Goal: Task Accomplishment & Management: Complete application form

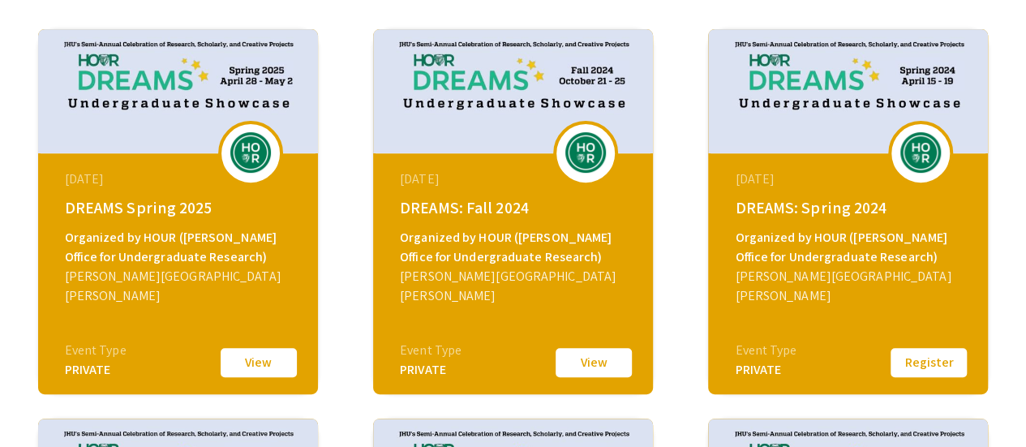
scroll to position [250, 0]
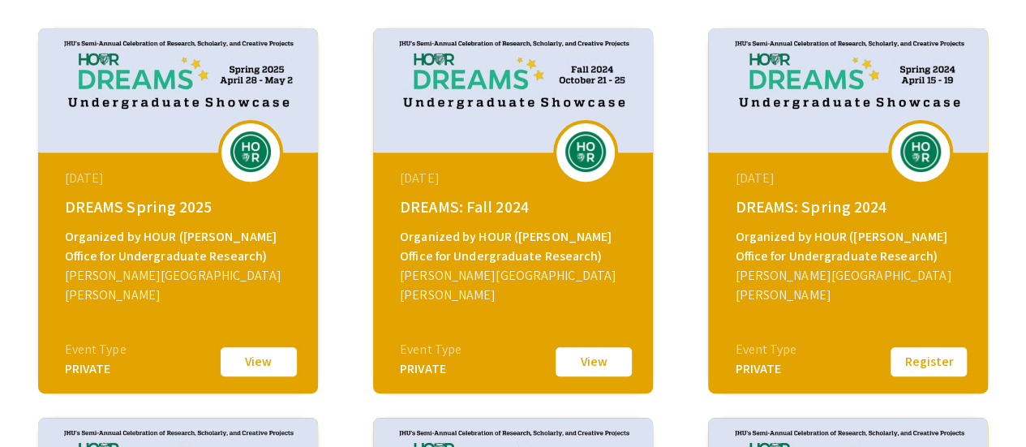
click at [247, 348] on button "View" at bounding box center [258, 362] width 81 height 34
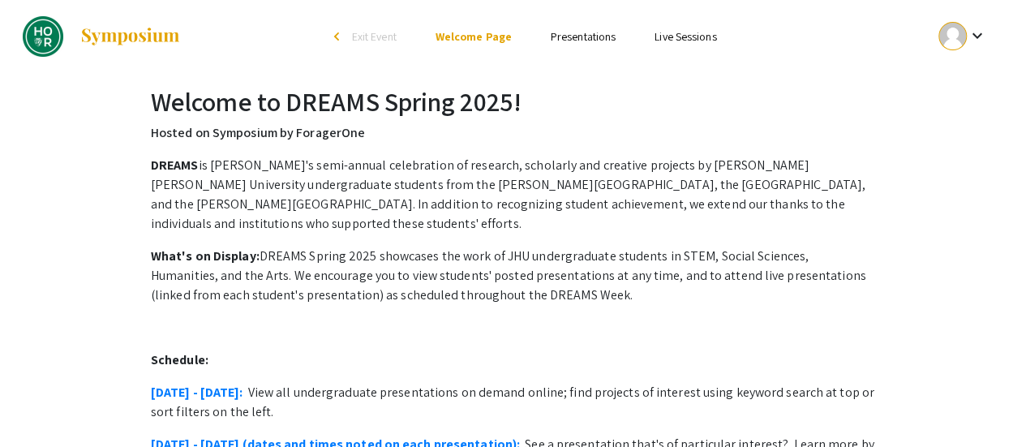
click at [589, 37] on link "Presentations" at bounding box center [583, 36] width 65 height 15
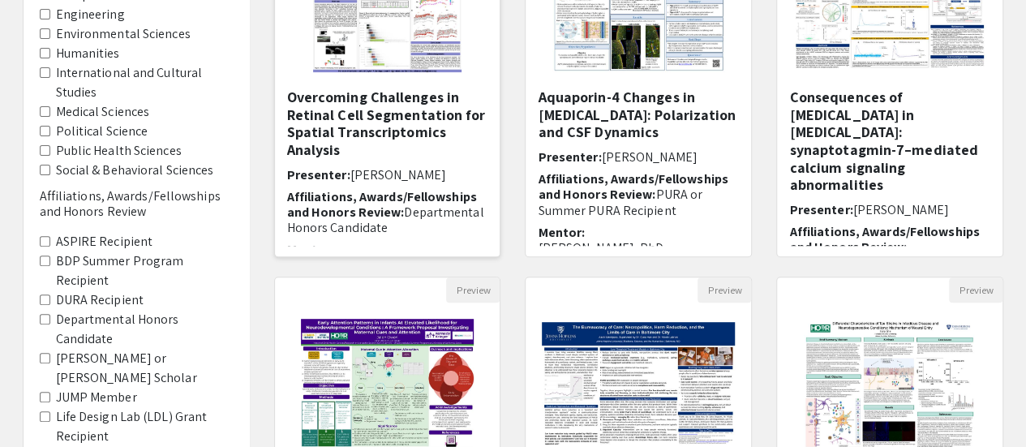
scroll to position [274, 0]
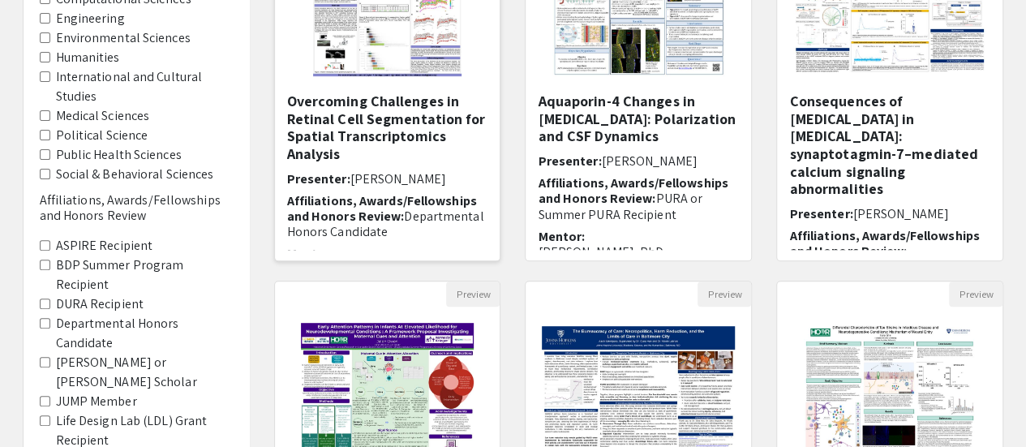
click at [462, 71] on img "Open Presentation <p>Overcoming Challenges in Retinal Cell Segmentation for Spa…" at bounding box center [387, 11] width 181 height 162
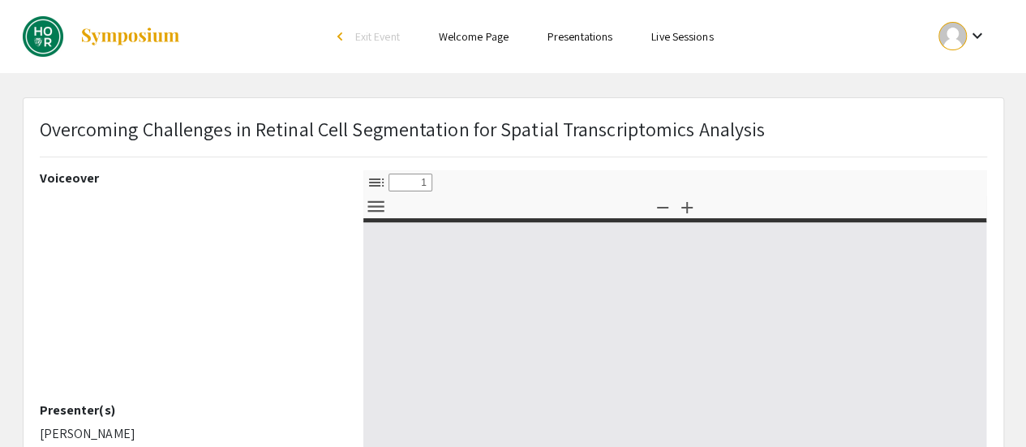
select select "custom"
type input "0"
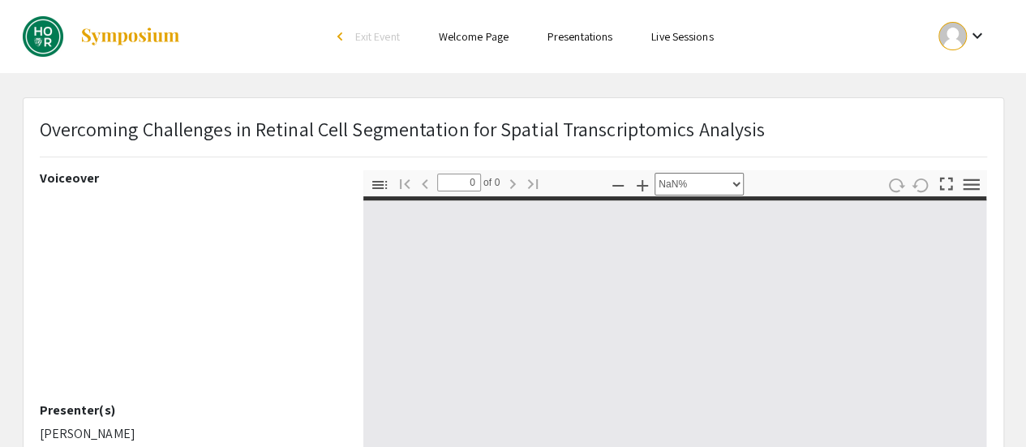
select select "auto"
type input "1"
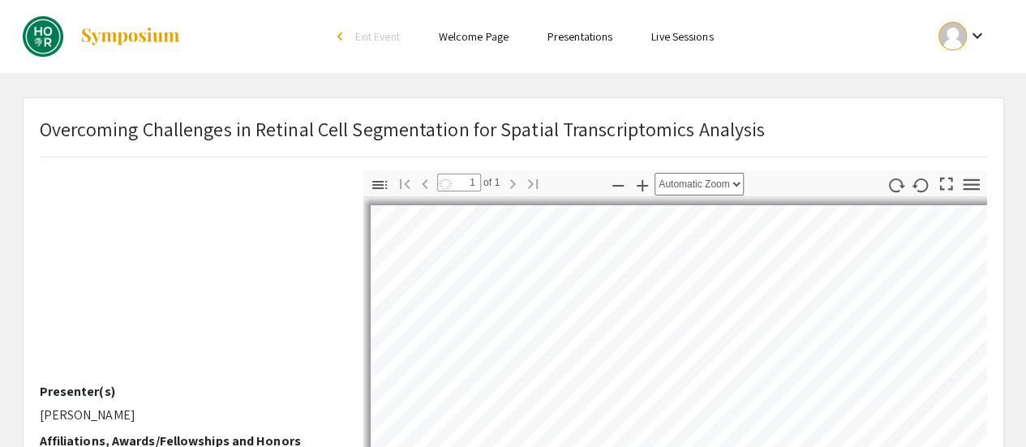
scroll to position [14, 0]
select select "auto"
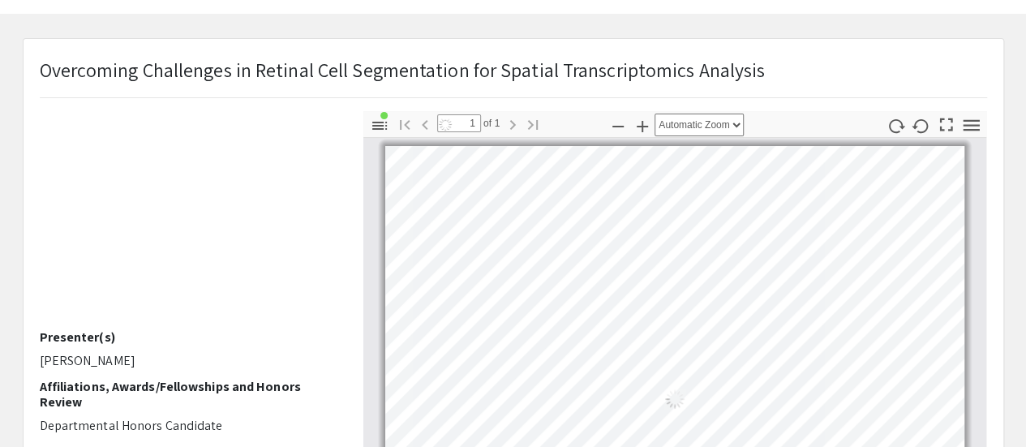
scroll to position [88, 0]
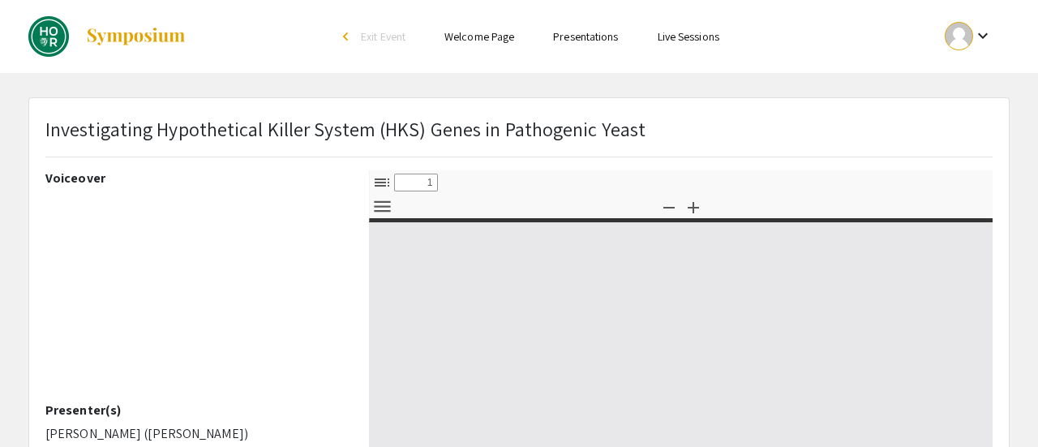
select select "custom"
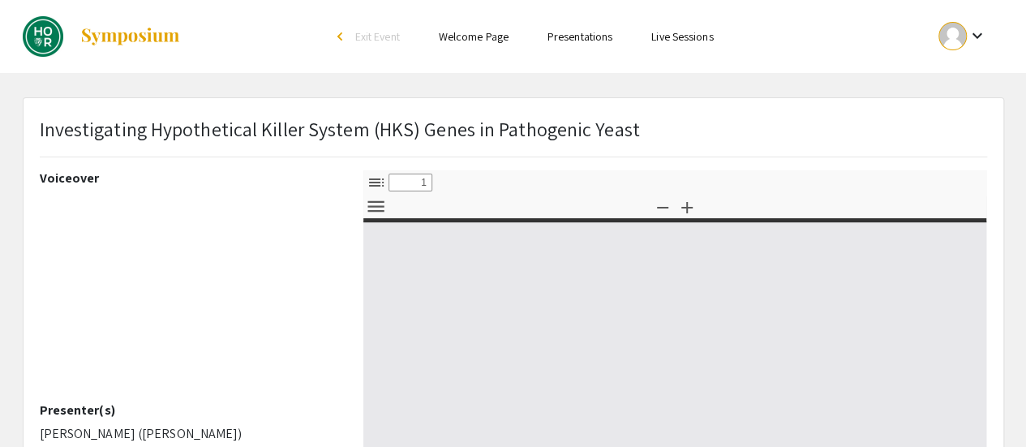
type input "0"
select select "custom"
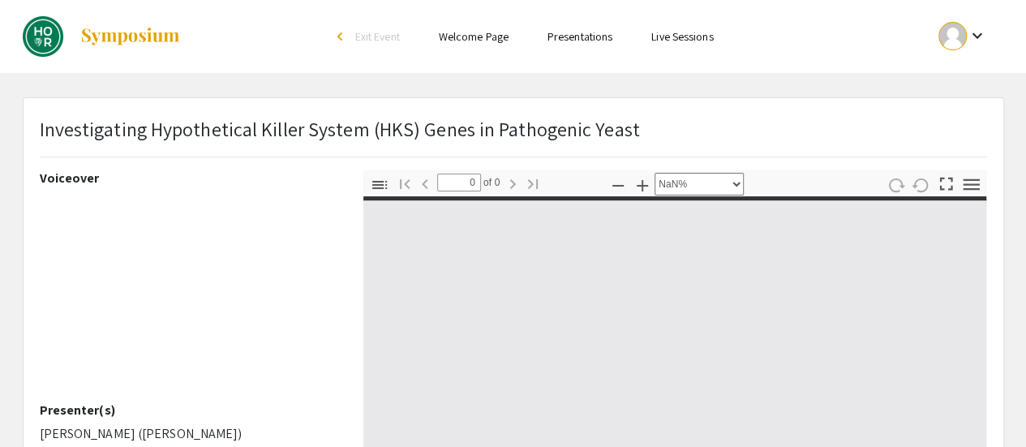
type input "1"
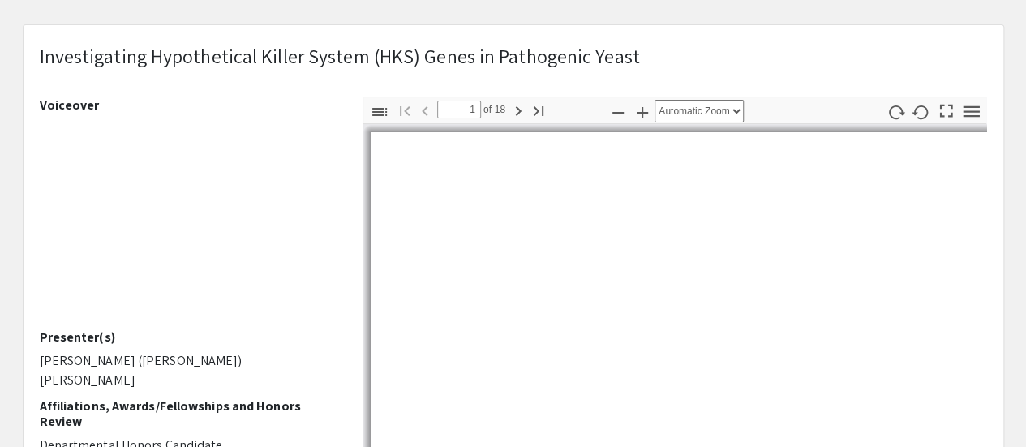
select select "auto"
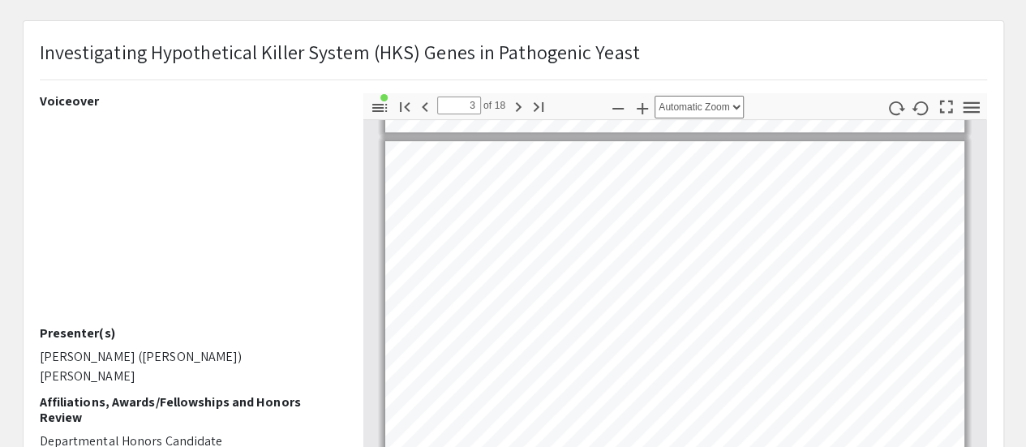
scroll to position [756, 0]
type input "4"
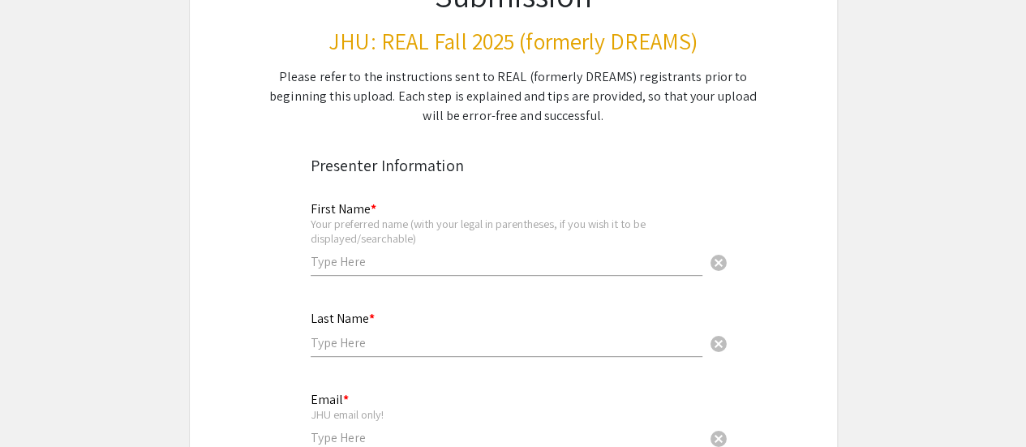
scroll to position [201, 0]
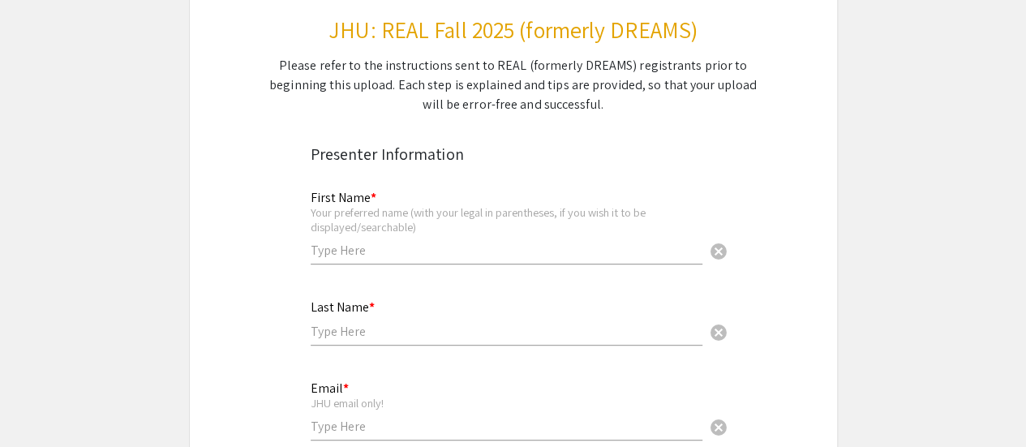
click at [446, 249] on input "text" at bounding box center [507, 250] width 392 height 17
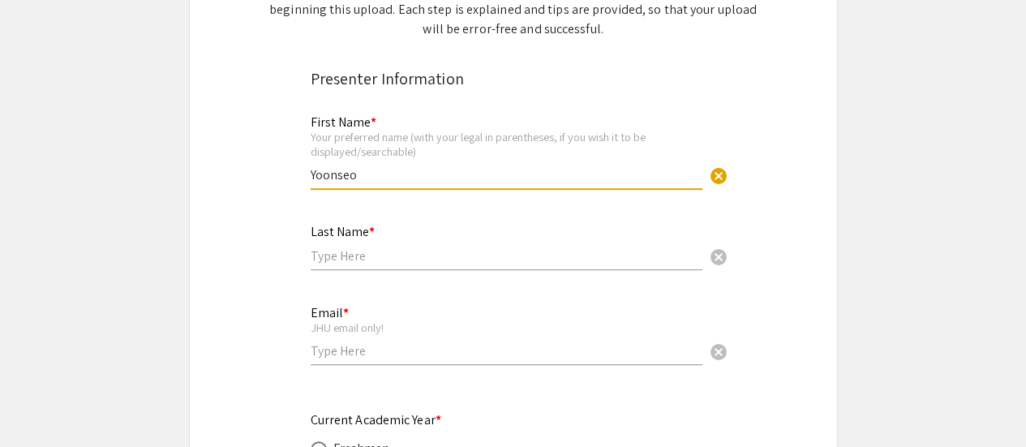
scroll to position [286, 0]
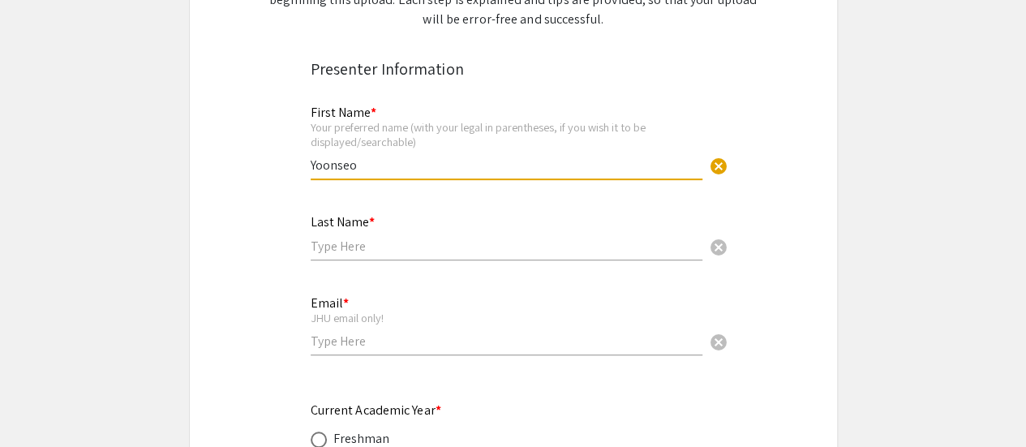
type input "Yoonseo"
click at [388, 254] on input "text" at bounding box center [507, 246] width 392 height 17
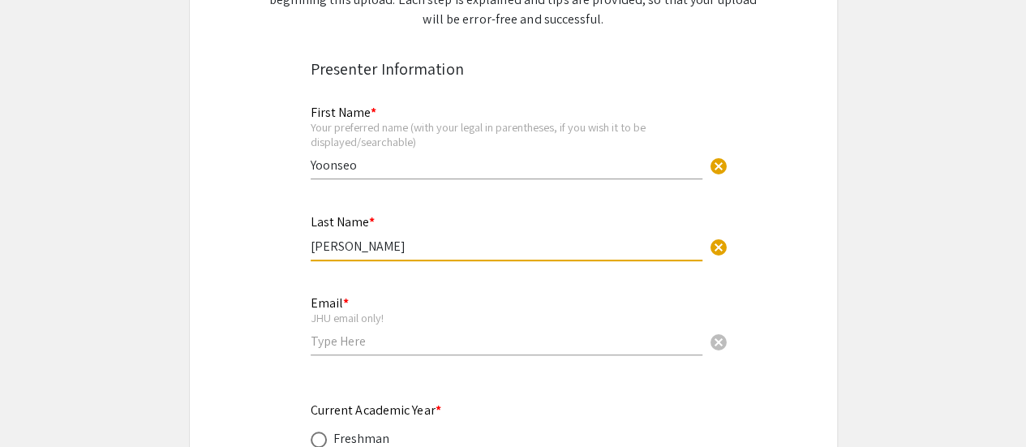
type input "[PERSON_NAME]"
click at [359, 351] on div "Email * JHU email only! cancel" at bounding box center [507, 317] width 392 height 75
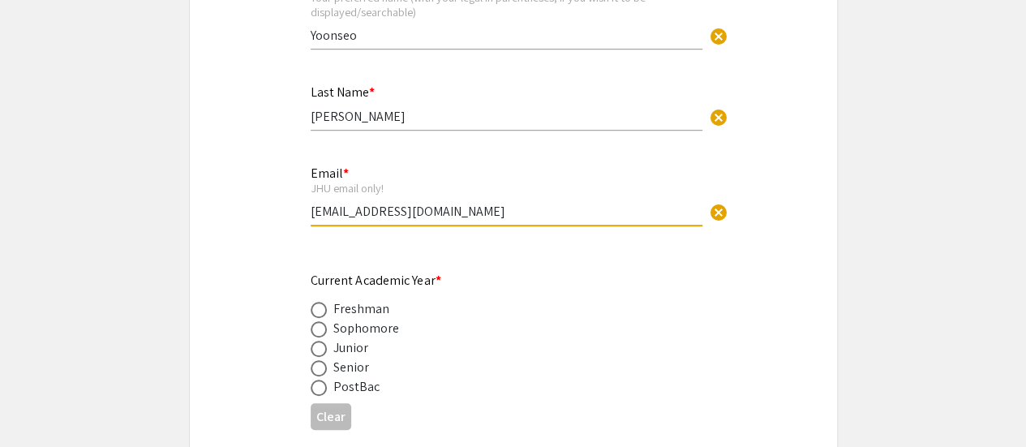
scroll to position [422, 0]
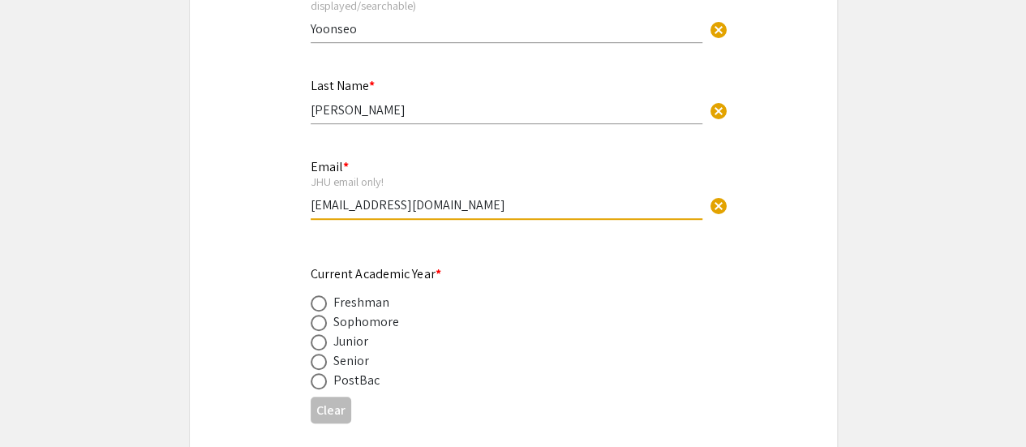
type input "[EMAIL_ADDRESS][DOMAIN_NAME]"
click at [362, 314] on div "Sophomore" at bounding box center [366, 321] width 66 height 19
click at [357, 306] on div "Freshman" at bounding box center [361, 302] width 57 height 19
click at [317, 310] on span at bounding box center [319, 303] width 16 height 16
click at [317, 310] on input "radio" at bounding box center [319, 303] width 16 height 16
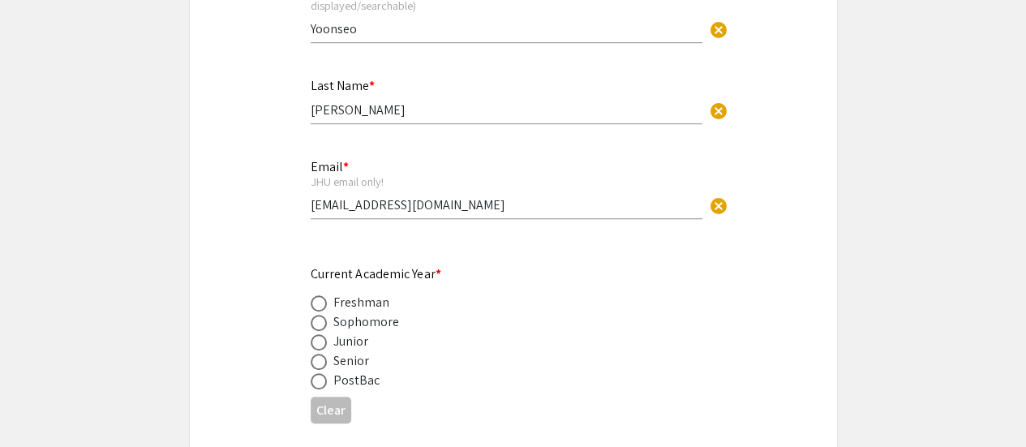
radio input "true"
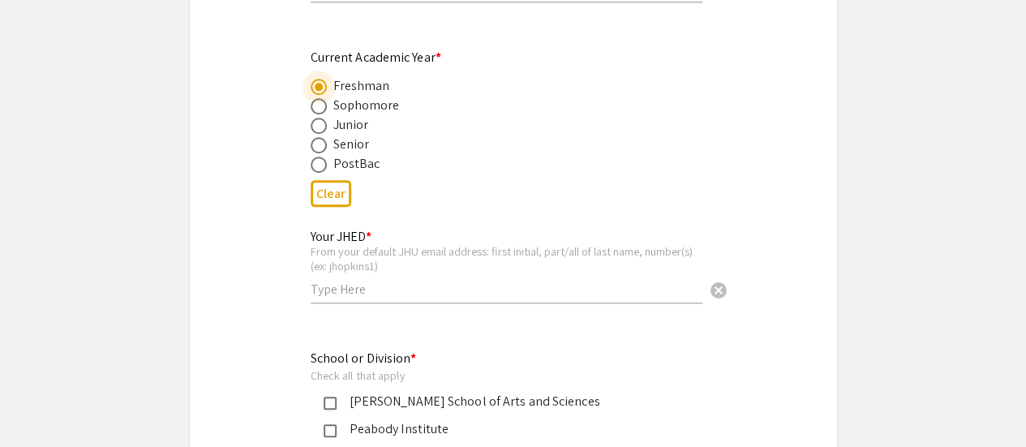
scroll to position [641, 0]
click at [397, 285] on input "text" at bounding box center [507, 286] width 392 height 17
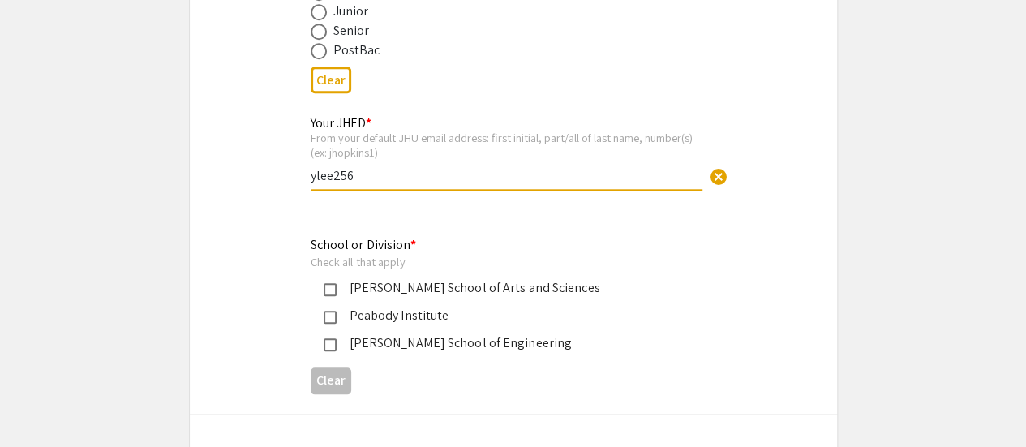
scroll to position [753, 0]
type input "ylee256"
click at [397, 285] on div "[PERSON_NAME] School of Arts and Sciences" at bounding box center [507, 286] width 341 height 19
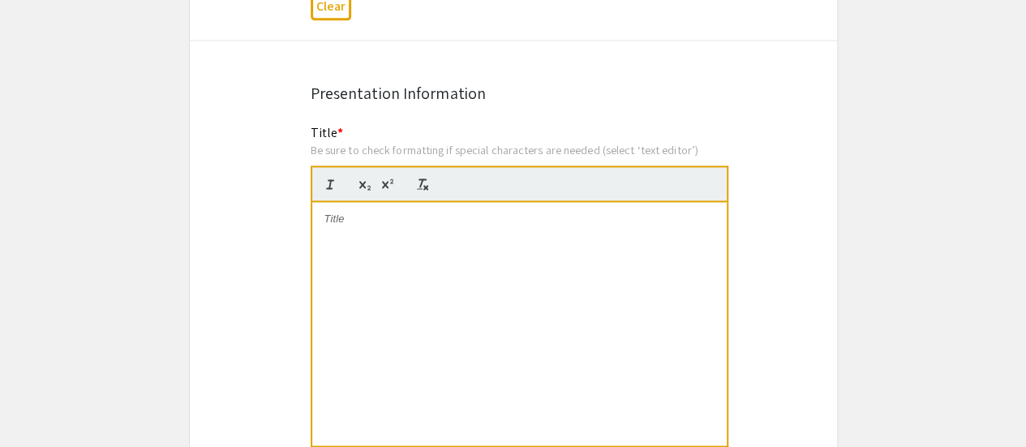
scroll to position [1130, 0]
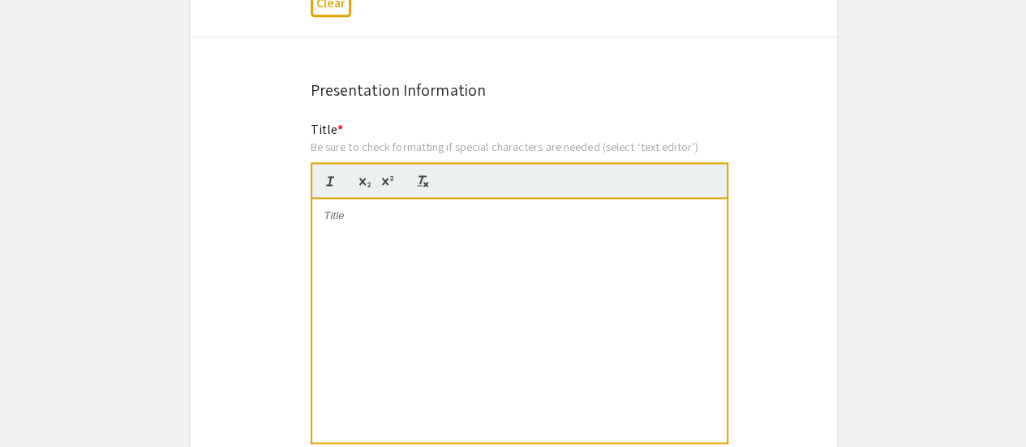
click at [393, 221] on p at bounding box center [519, 215] width 390 height 15
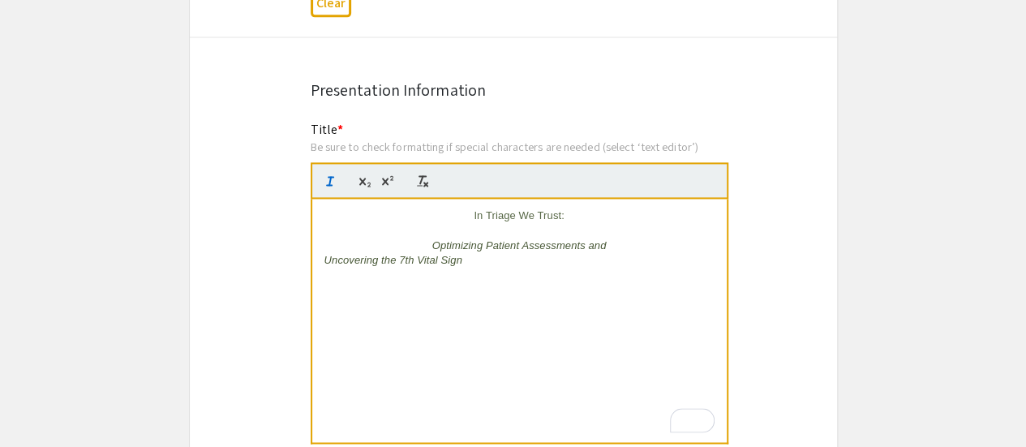
scroll to position [0, 0]
click at [465, 215] on p "In Triage We Trust:" at bounding box center [519, 215] width 390 height 15
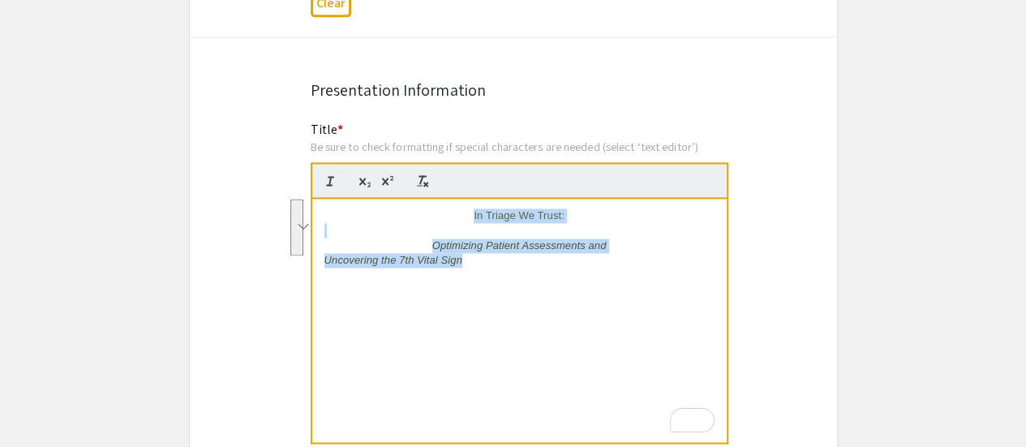
drag, startPoint x: 459, startPoint y: 207, endPoint x: 571, endPoint y: 328, distance: 164.7
click at [571, 328] on div "In Triage We Trust: Optimizing Patient Assessments and Uncovering the 7th Vital…" at bounding box center [519, 320] width 414 height 243
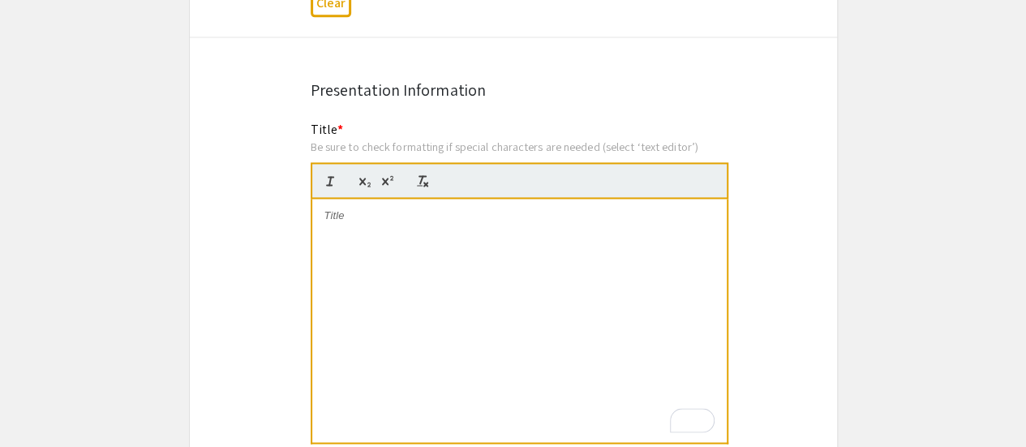
click at [332, 217] on p "To enrich screen reader interactions, please activate Accessibility in Grammarl…" at bounding box center [519, 215] width 390 height 15
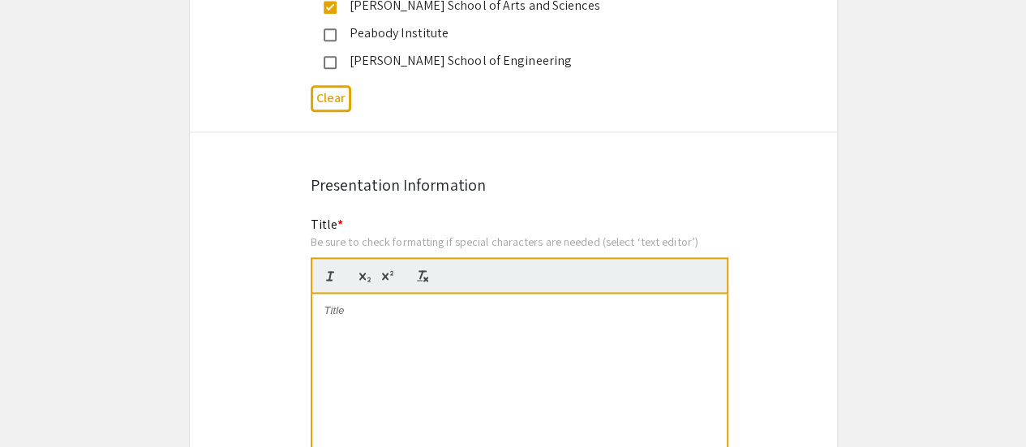
scroll to position [1031, 0]
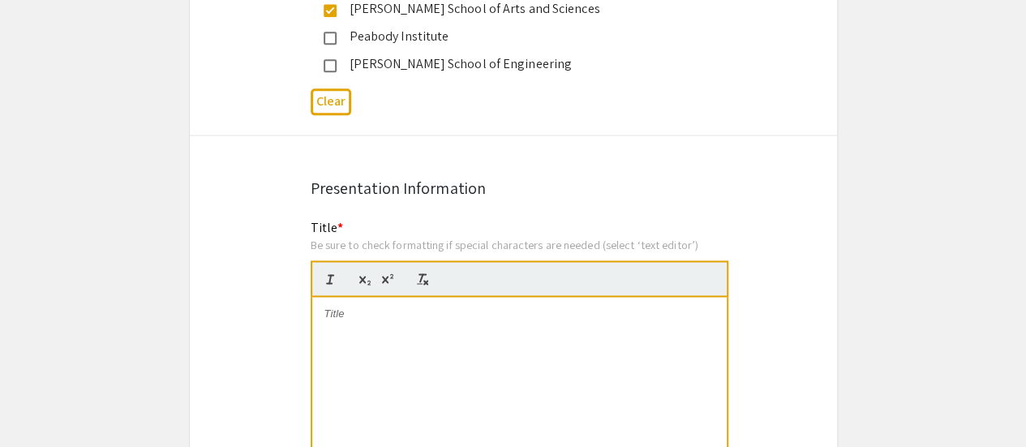
click at [336, 316] on p "To enrich screen reader interactions, please activate Accessibility in Grammarl…" at bounding box center [519, 314] width 390 height 15
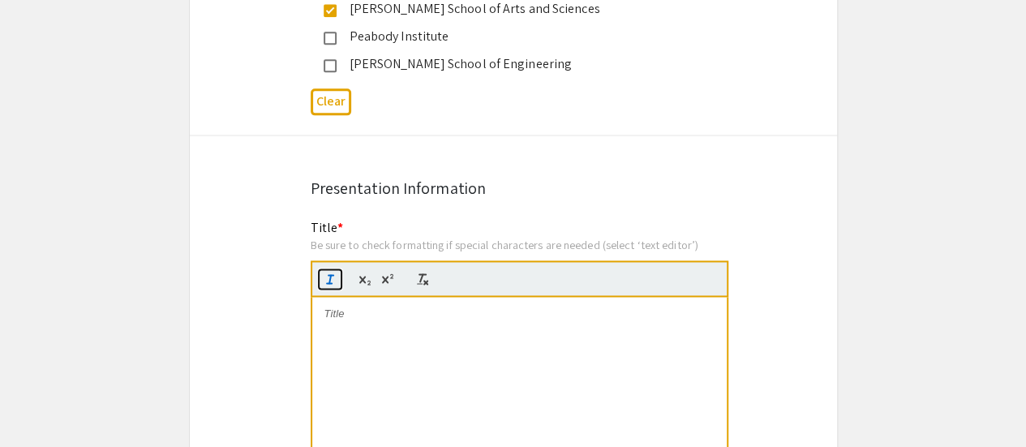
click at [334, 275] on icon "button" at bounding box center [330, 279] width 15 height 15
click at [328, 277] on icon "button" at bounding box center [330, 279] width 15 height 15
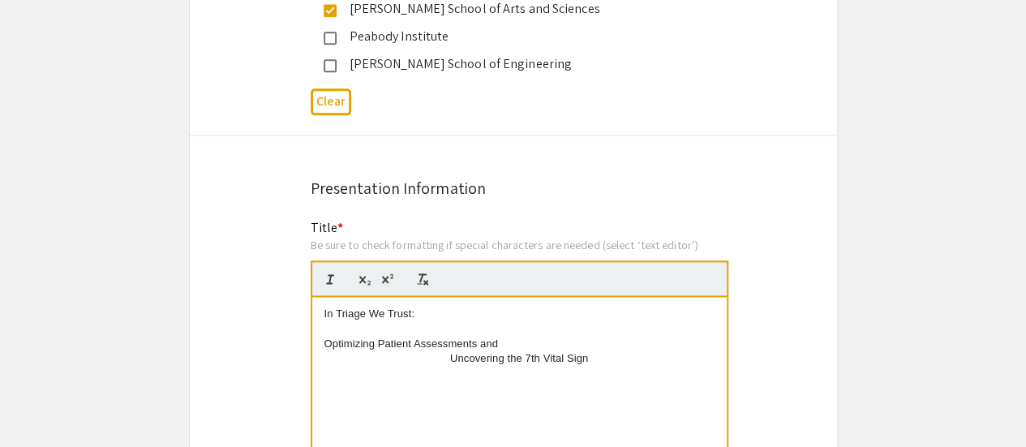
click at [327, 341] on p "Optimizing Patient Assessments and" at bounding box center [519, 344] width 390 height 15
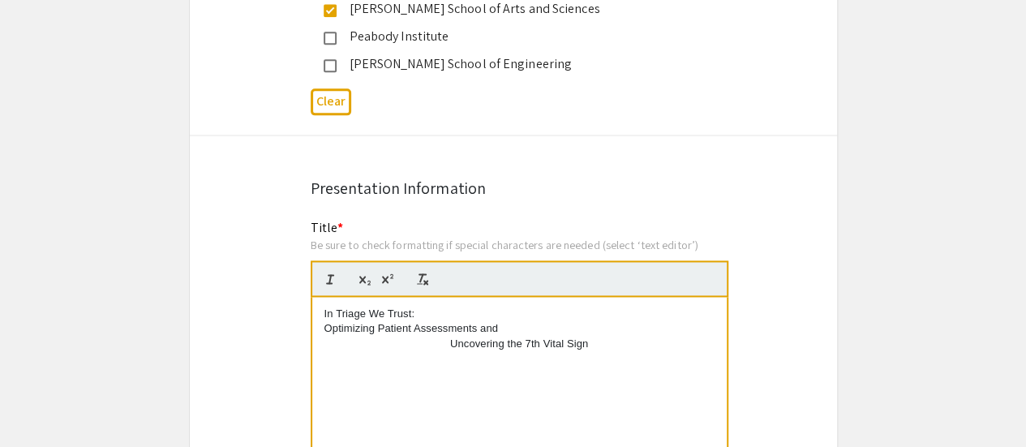
scroll to position [1017, 0]
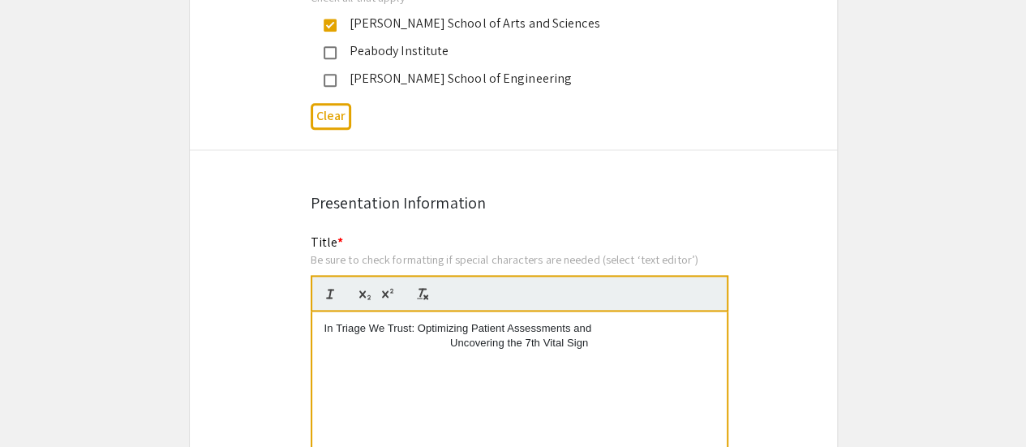
click at [453, 345] on p "Uncovering the 7th Vital Sign" at bounding box center [519, 343] width 390 height 15
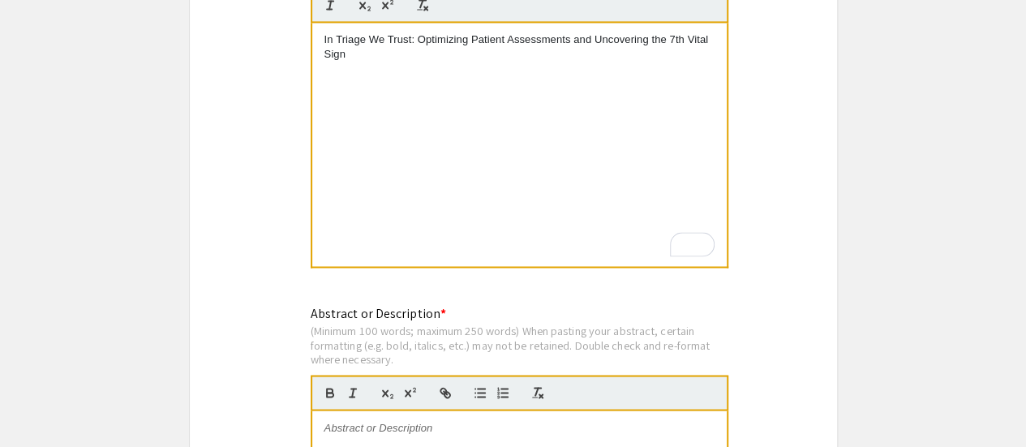
scroll to position [1310, 0]
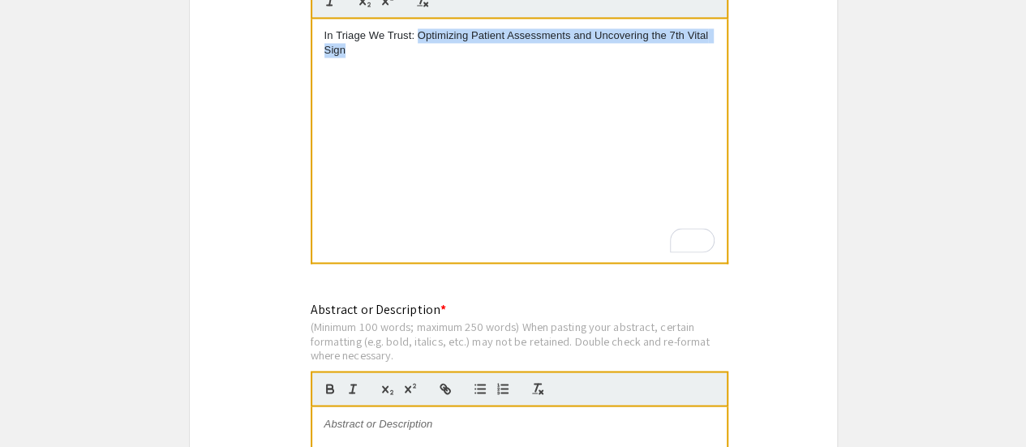
drag, startPoint x: 419, startPoint y: 36, endPoint x: 439, endPoint y: 53, distance: 25.3
click at [439, 53] on p "In Triage We Trust: Optimizing Patient Assessments and Uncovering the 7th Vital…" at bounding box center [519, 43] width 390 height 30
click at [334, 2] on icon "button" at bounding box center [330, 1] width 15 height 15
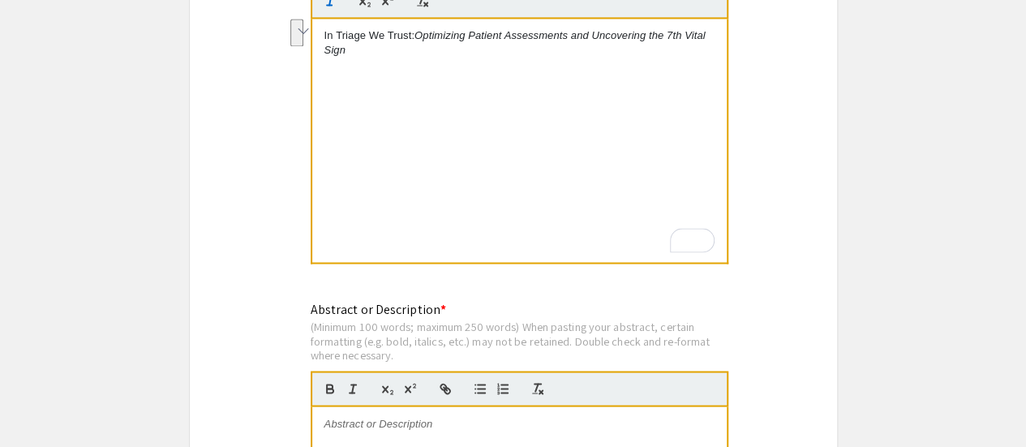
click at [415, 92] on div "In Triage We Trust: Optimizing Patient Assessments and Uncovering the 7th Vital…" at bounding box center [519, 140] width 414 height 243
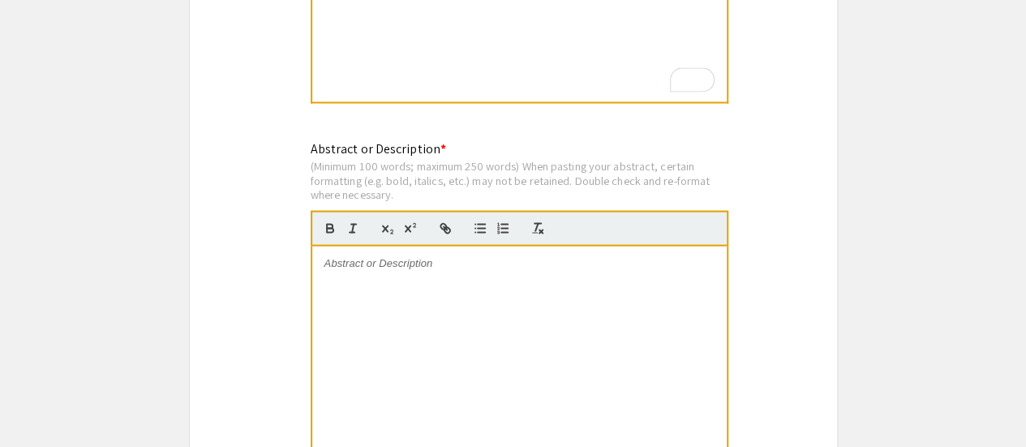
scroll to position [1475, 0]
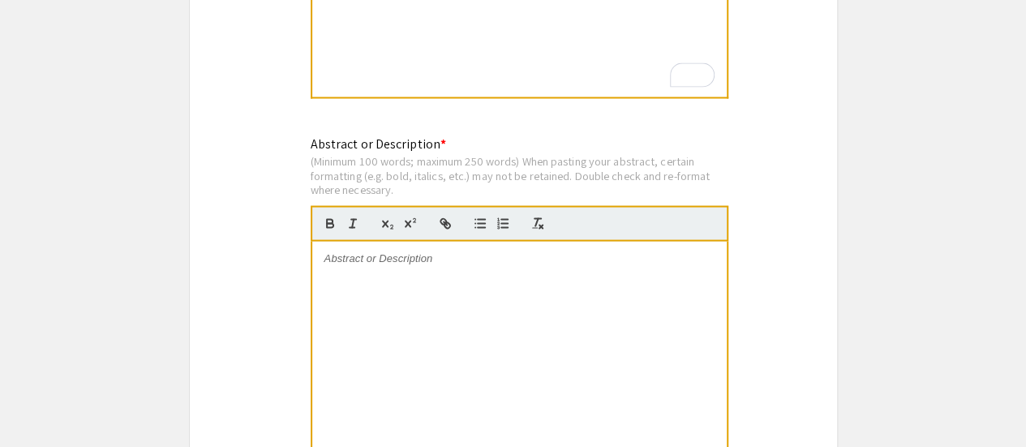
click at [375, 306] on div at bounding box center [519, 362] width 414 height 243
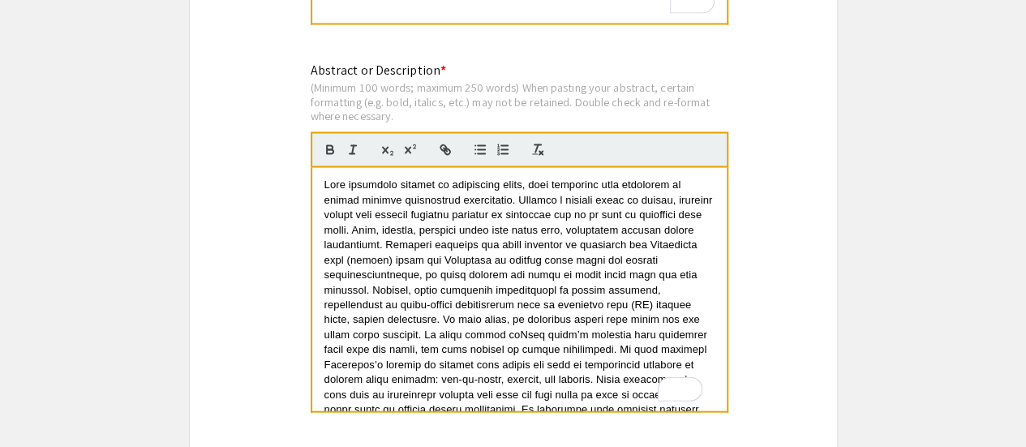
scroll to position [55, 0]
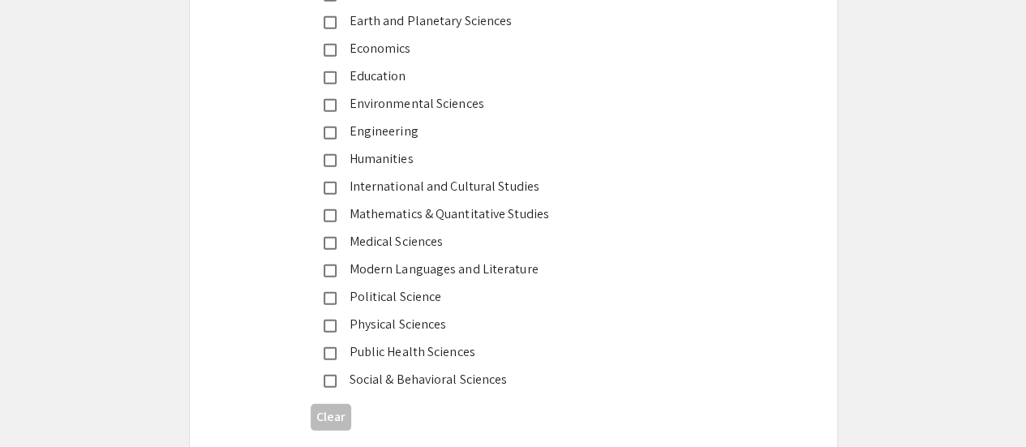
click at [439, 237] on div "Medical Sciences" at bounding box center [507, 241] width 341 height 19
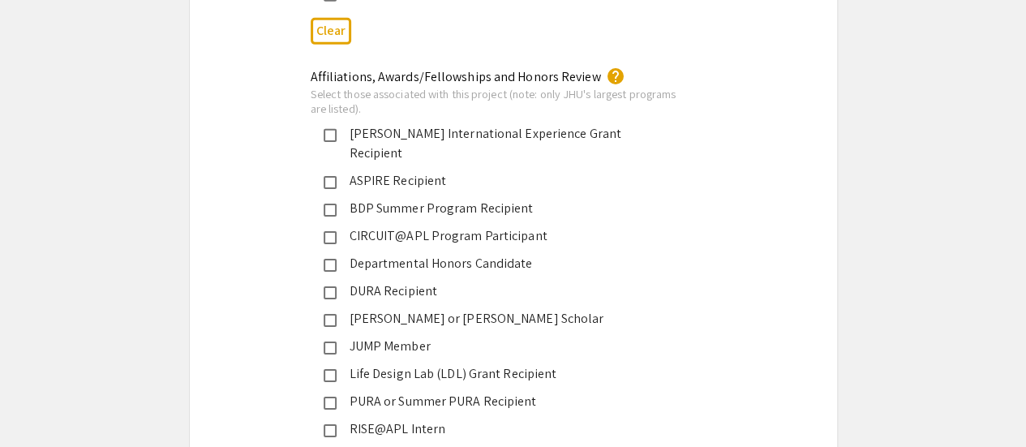
click at [420, 337] on div "JUMP Member" at bounding box center [507, 346] width 341 height 19
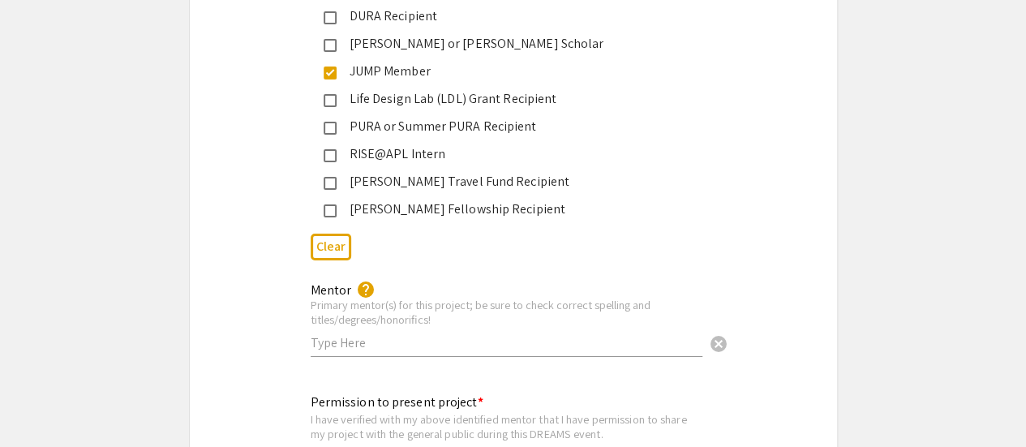
click at [418, 334] on input "text" at bounding box center [507, 342] width 392 height 17
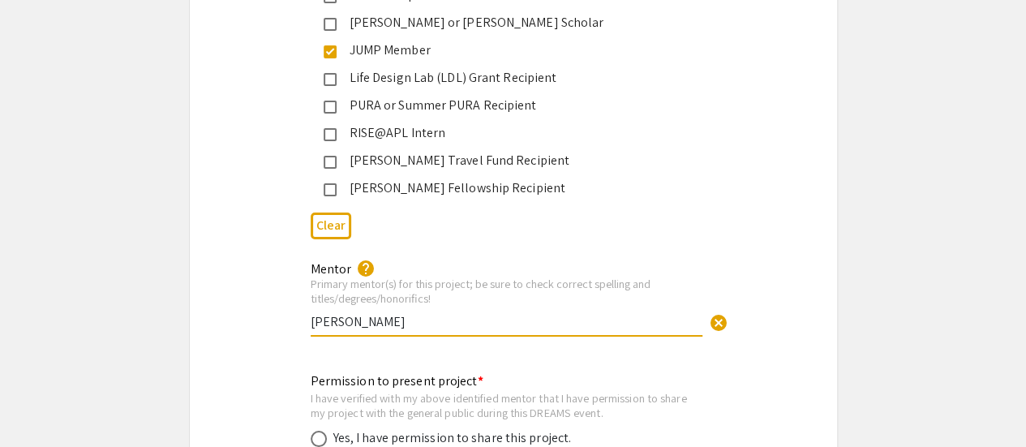
drag, startPoint x: 331, startPoint y: 301, endPoint x: 307, endPoint y: 299, distance: 24.4
click at [307, 299] on div "Mentor help Primary mentor(s) for this project; be sure to check correct spelli…" at bounding box center [513, 307] width 430 height 96
click at [347, 313] on input "[PERSON_NAME]" at bounding box center [507, 321] width 392 height 17
click at [405, 313] on input "[PERSON_NAME] Slpeian" at bounding box center [507, 321] width 392 height 17
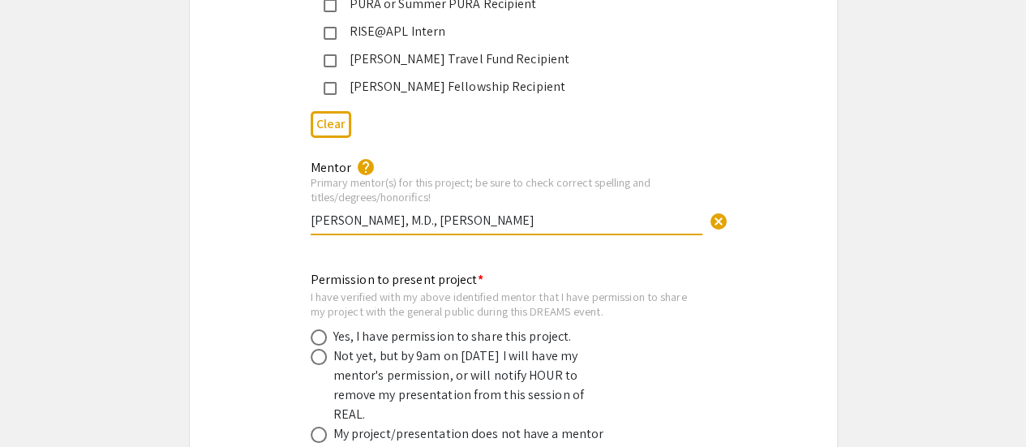
scroll to position [2953, 0]
type input "[PERSON_NAME], M.D., [PERSON_NAME]"
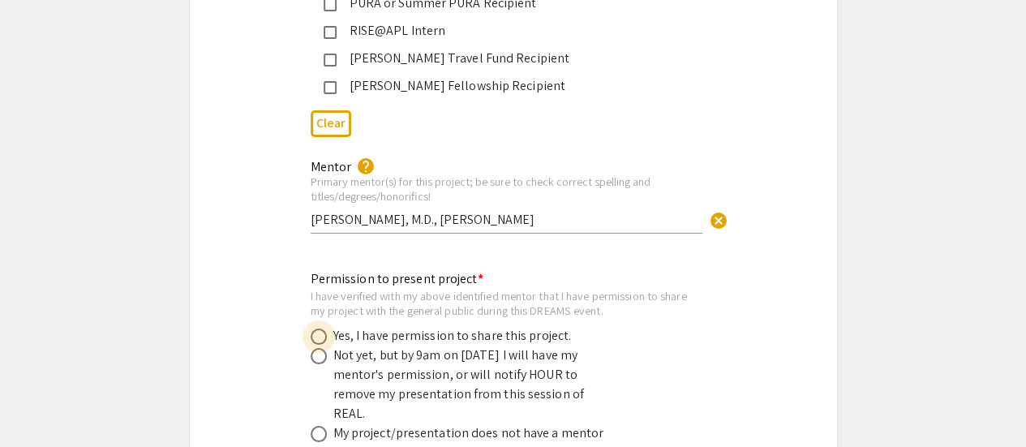
click at [318, 328] on span at bounding box center [319, 336] width 16 height 16
click at [318, 328] on input "radio" at bounding box center [319, 336] width 16 height 16
radio input "true"
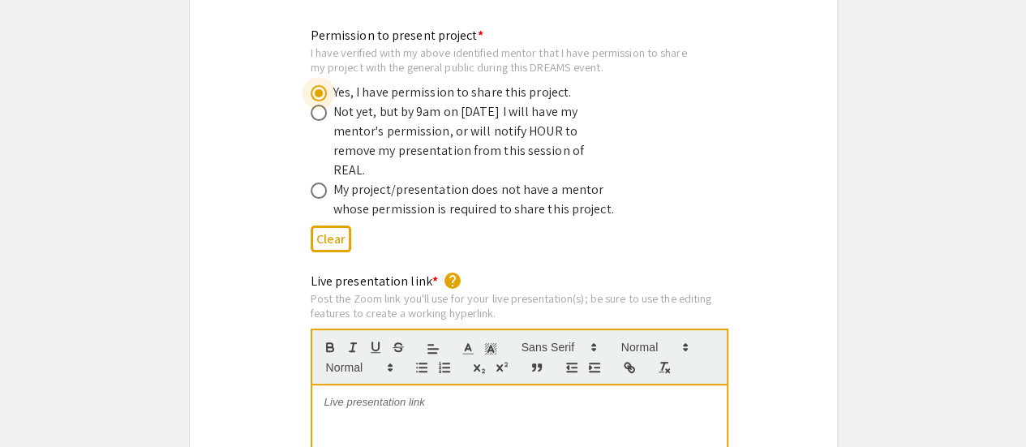
scroll to position [3218, 0]
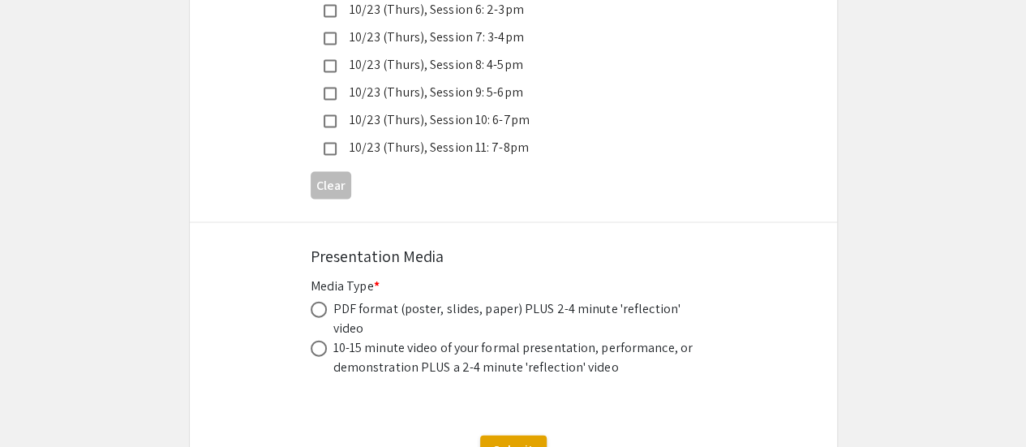
scroll to position [4704, 0]
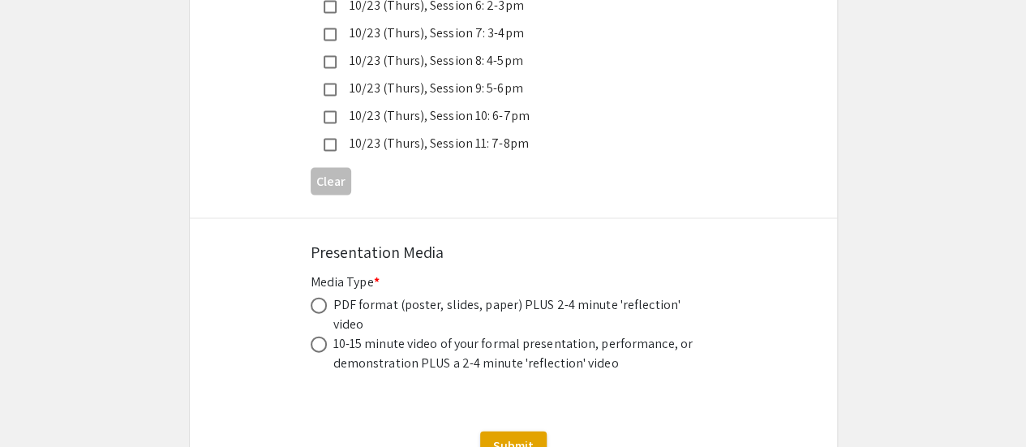
click at [331, 298] on label at bounding box center [322, 306] width 23 height 16
click at [327, 298] on input "radio" at bounding box center [319, 306] width 16 height 16
radio input "true"
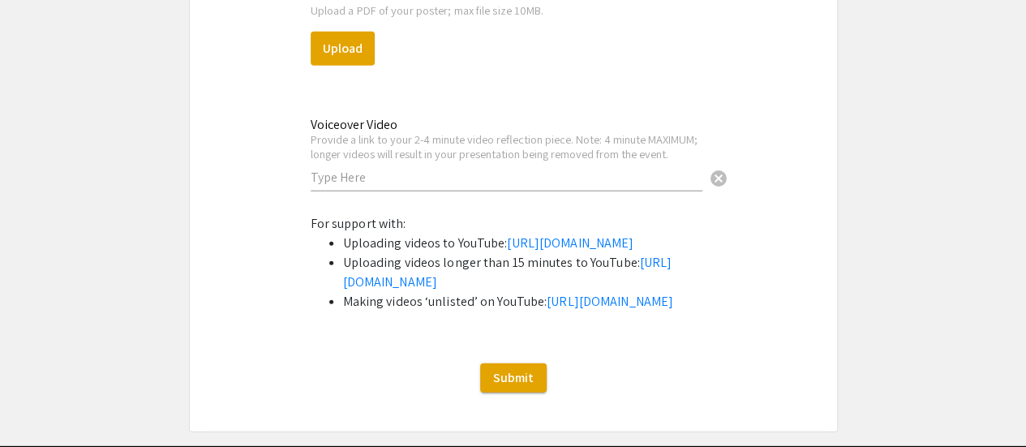
scroll to position [5127, 0]
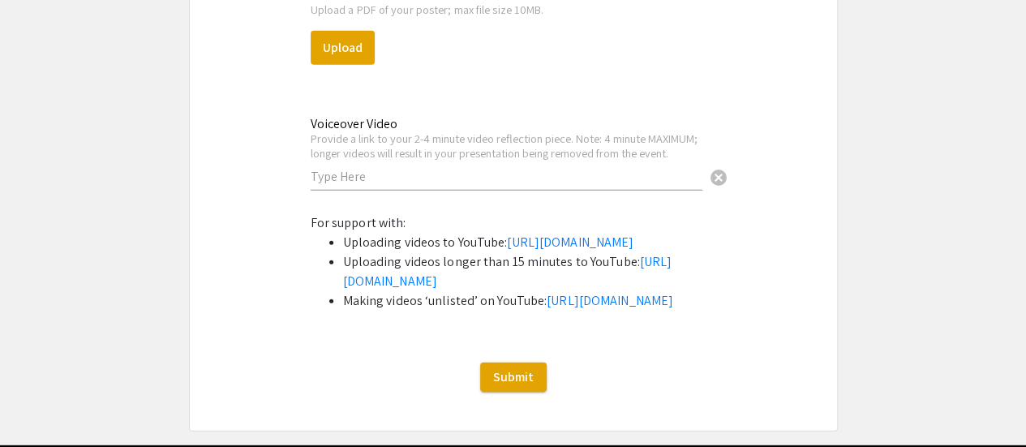
click at [425, 168] on input "text" at bounding box center [507, 176] width 392 height 17
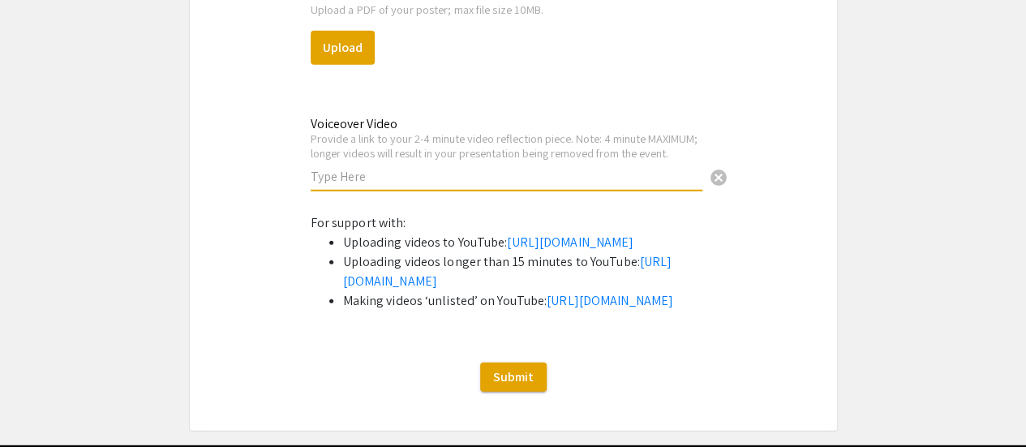
paste input "[URL][DOMAIN_NAME]"
type input "[URL][DOMAIN_NAME]"
click at [537, 213] on div "For support with: Uploading videos to YouTube: [URL][DOMAIN_NAME] Uploading vid…" at bounding box center [513, 268] width 405 height 110
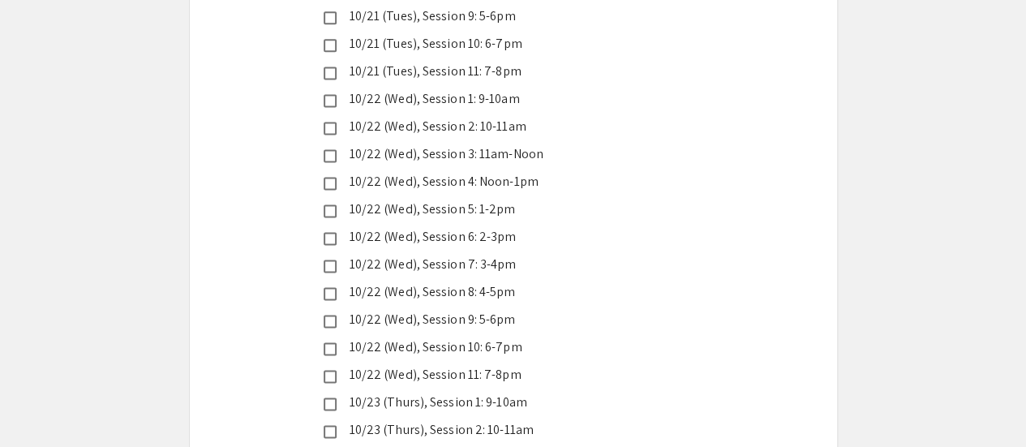
scroll to position [4171, 0]
click at [330, 341] on mat-pseudo-checkbox at bounding box center [330, 347] width 13 height 13
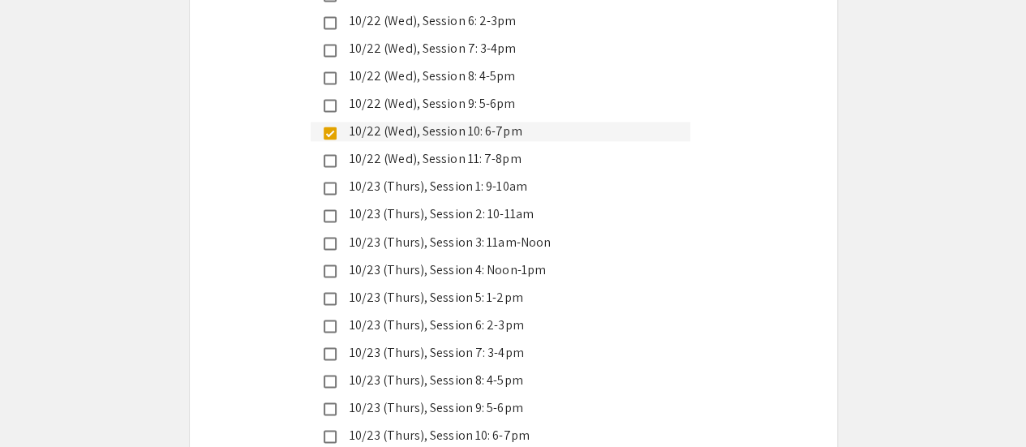
scroll to position [4386, 0]
click at [331, 346] on mat-pseudo-checkbox at bounding box center [330, 352] width 13 height 13
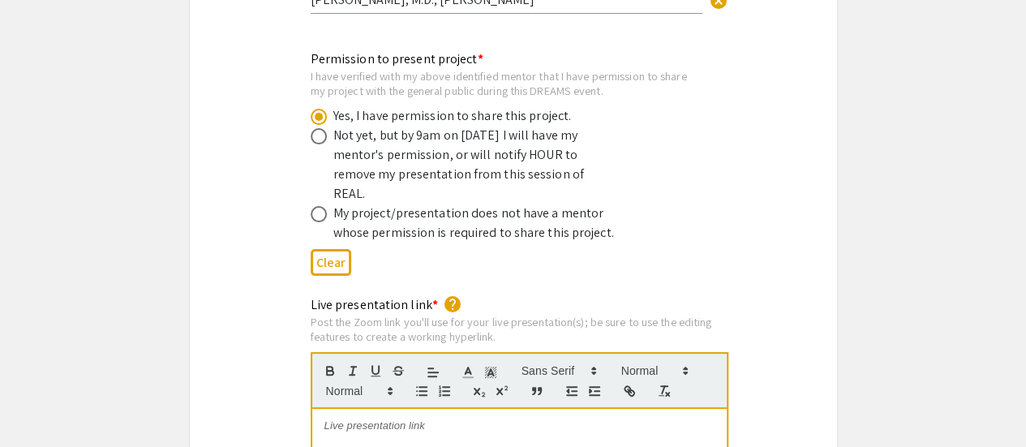
scroll to position [3276, 0]
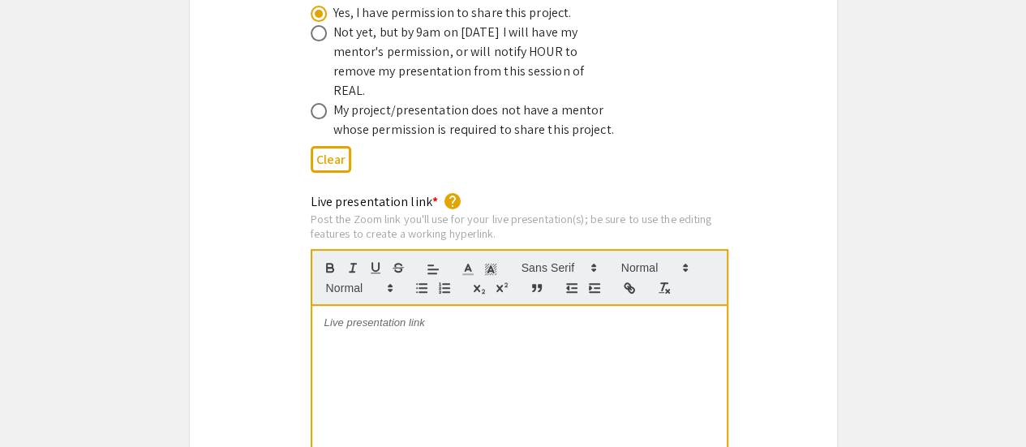
click at [409, 306] on div "To enrich screen reader interactions, please activate Accessibility in Grammarl…" at bounding box center [519, 427] width 414 height 243
click at [660, 139] on div "Clear" at bounding box center [513, 159] width 405 height 40
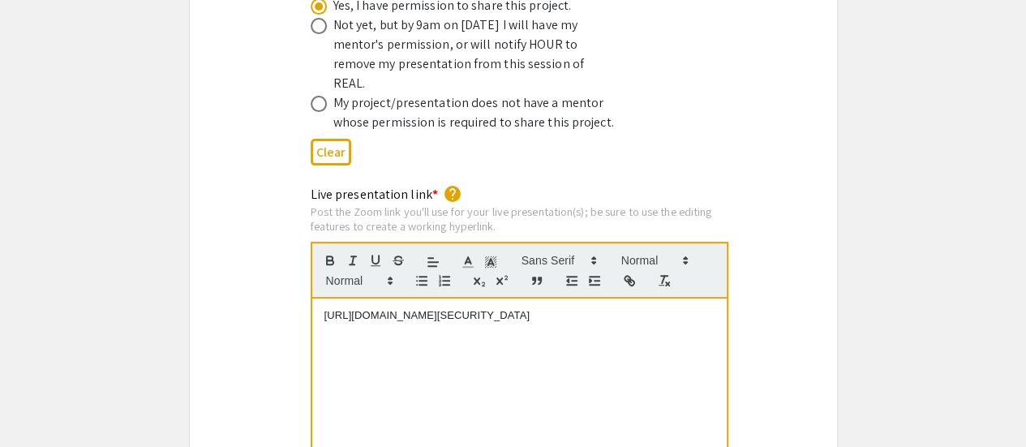
scroll to position [3311, 0]
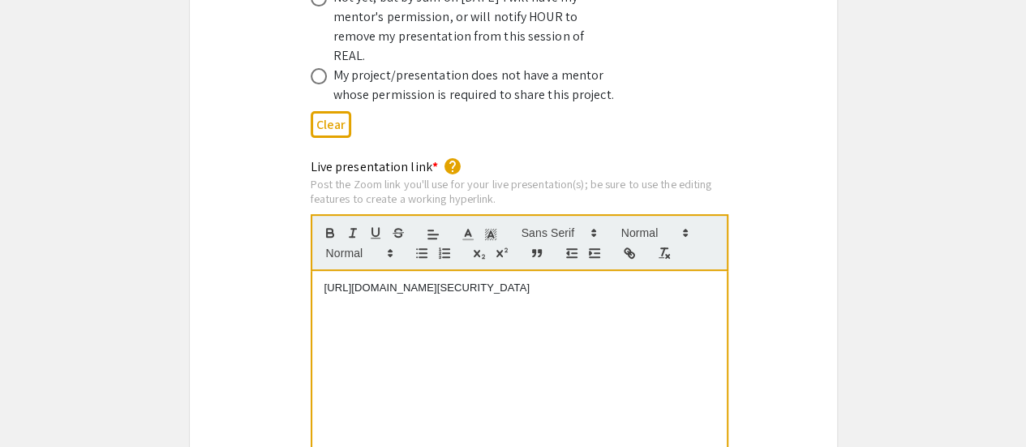
click at [562, 273] on div "[URL][DOMAIN_NAME][SECURITY_DATA]" at bounding box center [519, 392] width 414 height 243
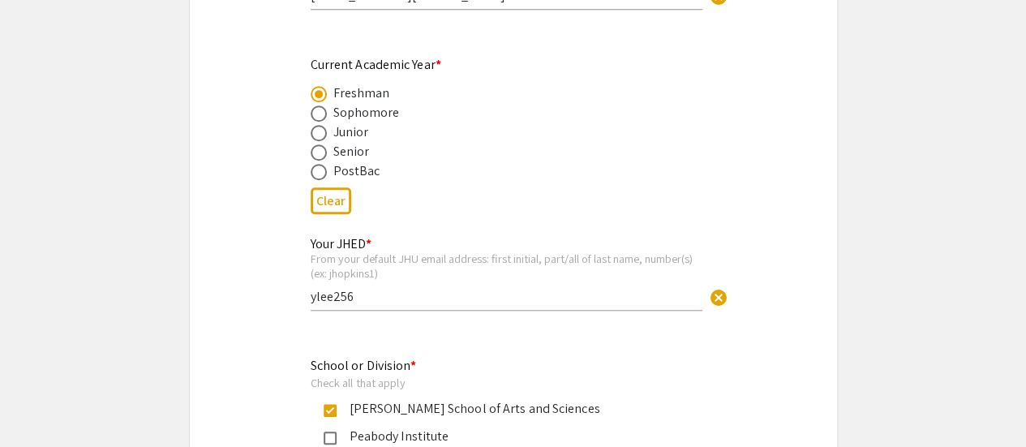
scroll to position [629, 0]
